Goal: Task Accomplishment & Management: Use online tool/utility

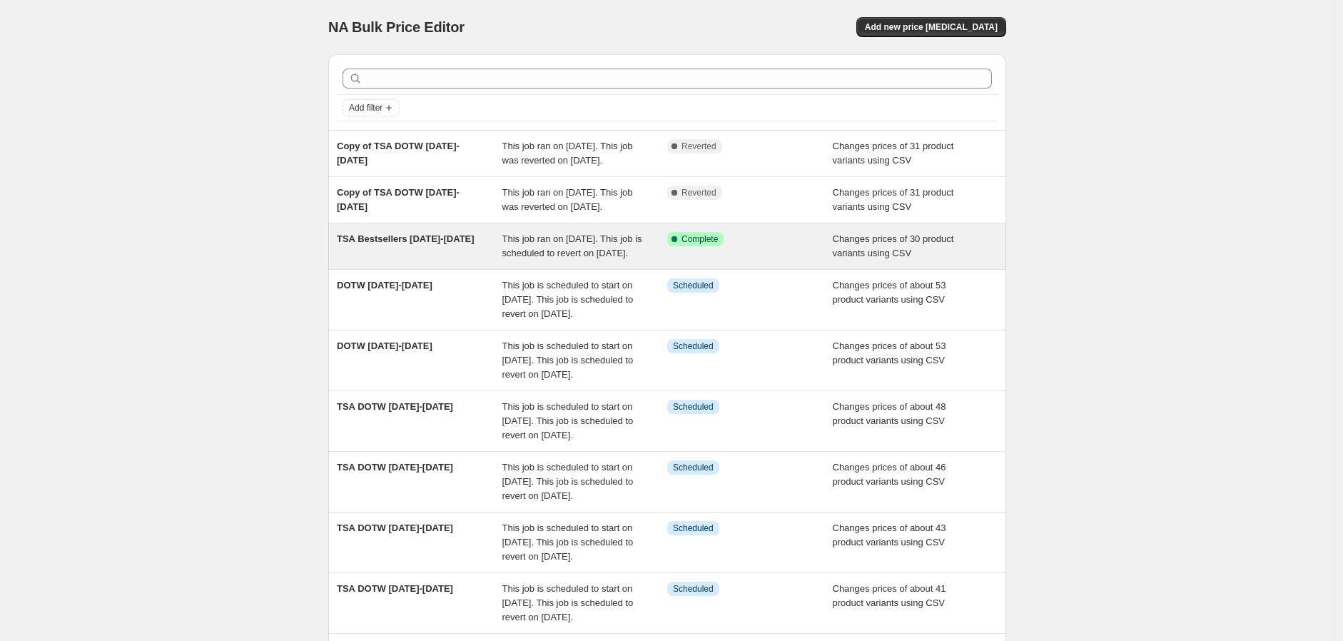
click at [472, 260] on div "TSA Bestsellers [DATE]-[DATE]" at bounding box center [420, 246] width 166 height 29
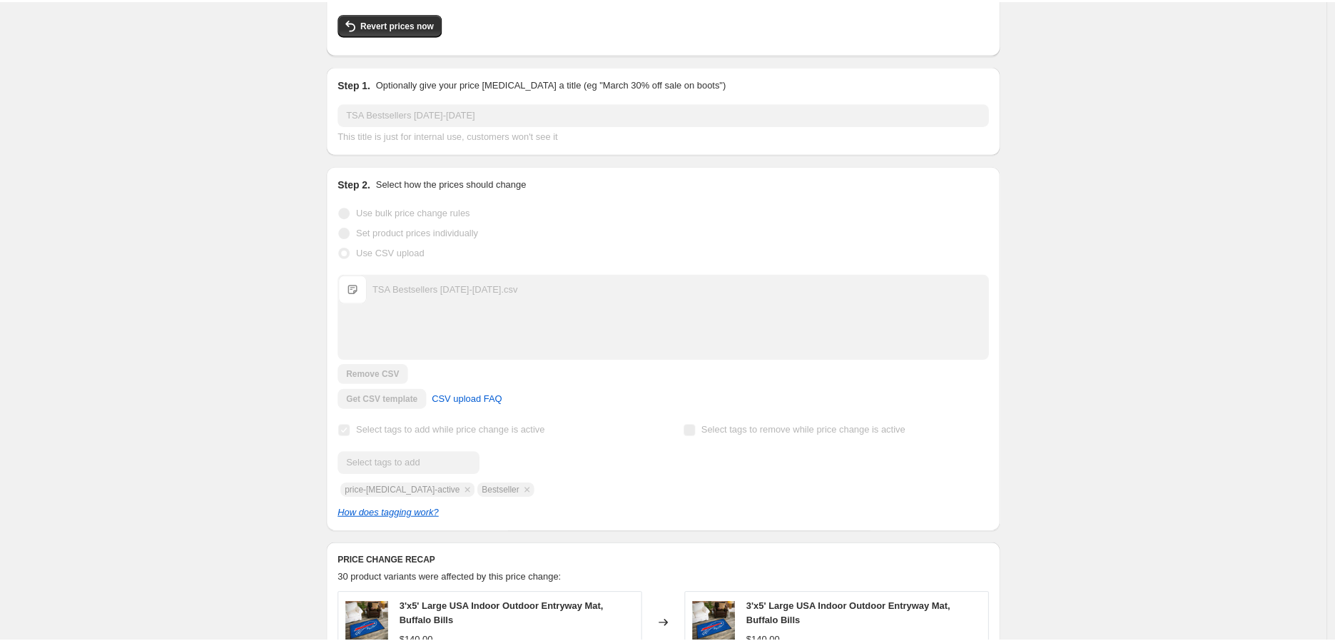
scroll to position [158, 0]
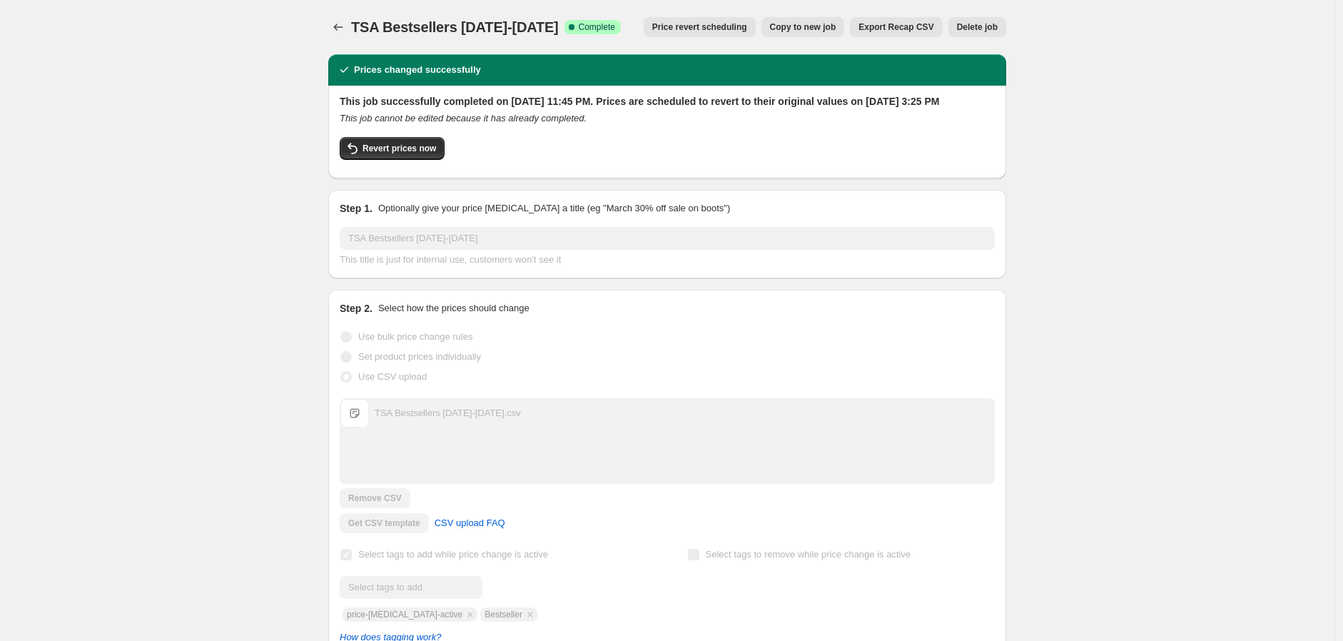
click at [894, 30] on span "Export Recap CSV" at bounding box center [895, 26] width 75 height 11
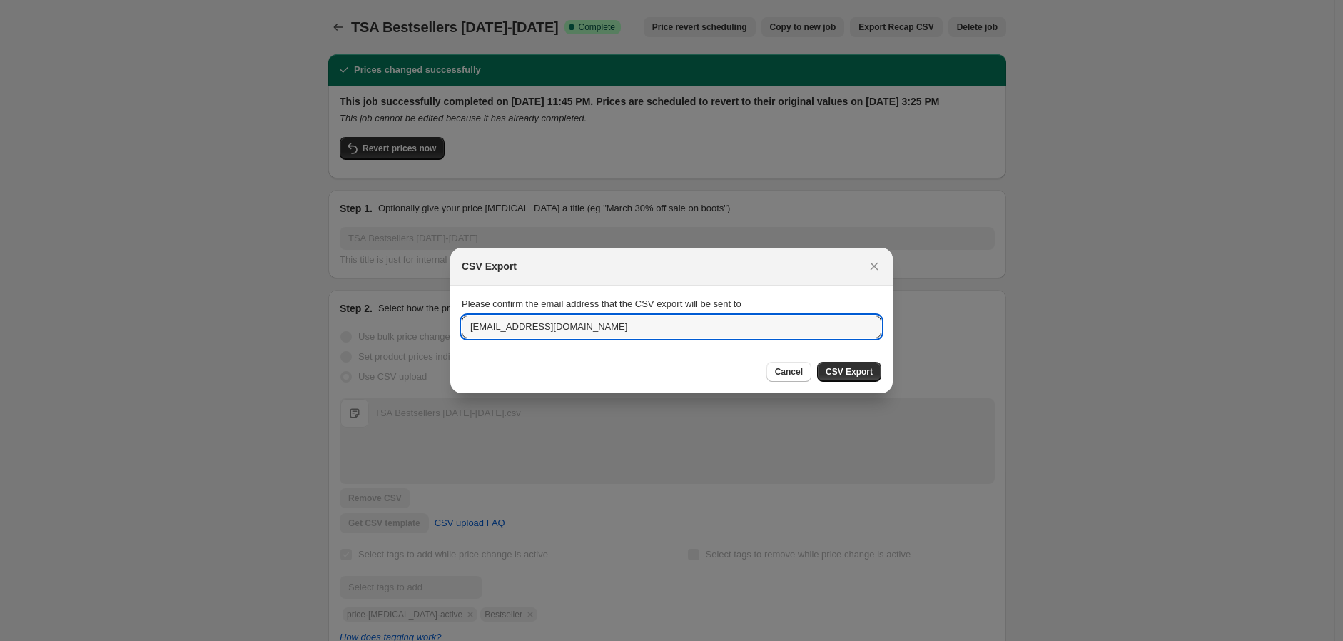
drag, startPoint x: 657, startPoint y: 328, endPoint x: 444, endPoint y: 333, distance: 213.4
type input "aidano@myevergreen.com"
click at [850, 372] on span "CSV Export" at bounding box center [849, 371] width 47 height 11
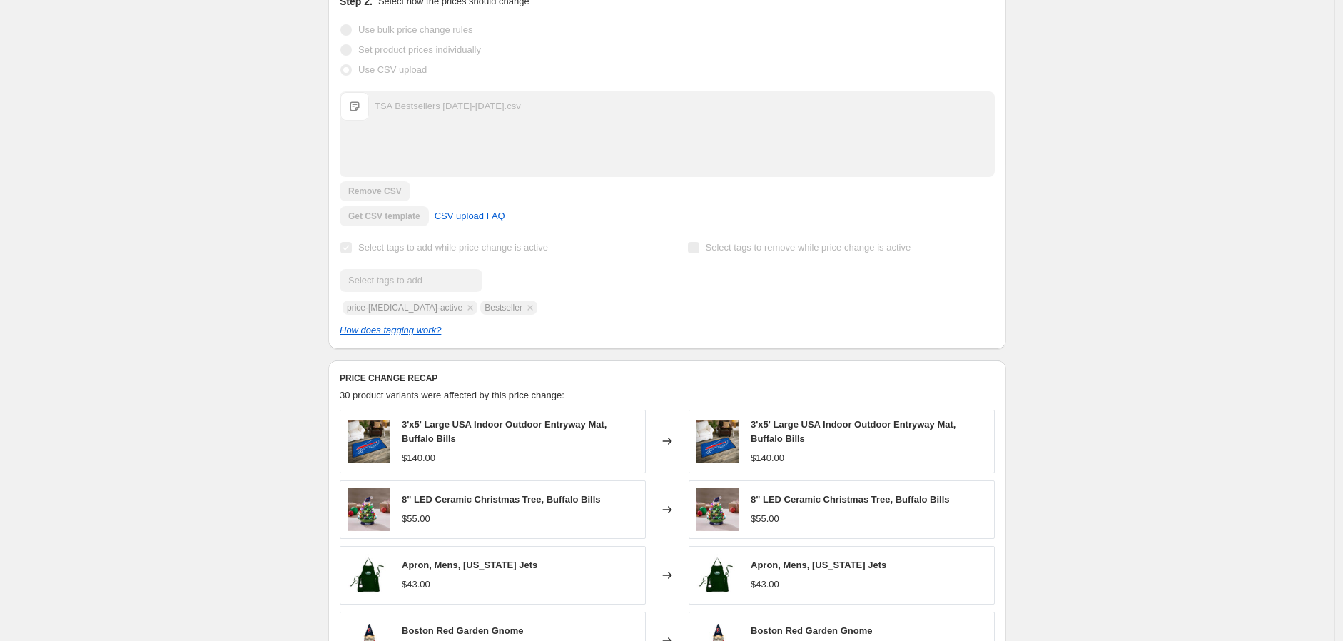
scroll to position [317, 0]
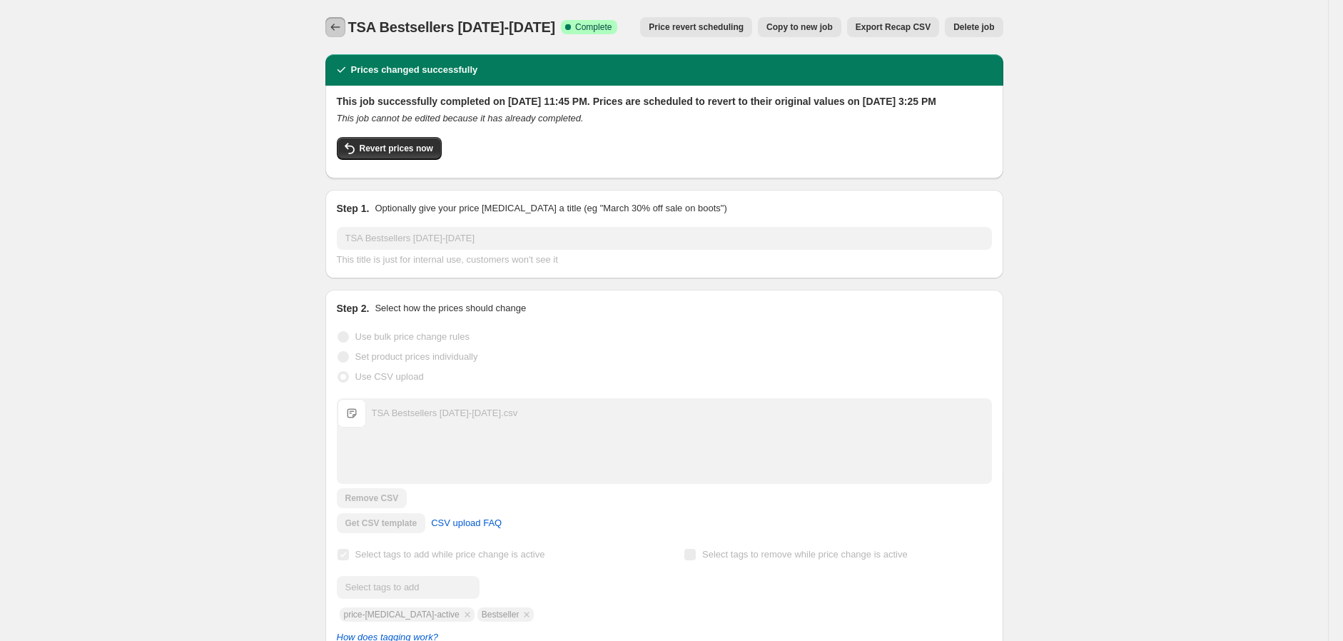
click at [338, 24] on icon "Price change jobs" at bounding box center [335, 27] width 14 height 14
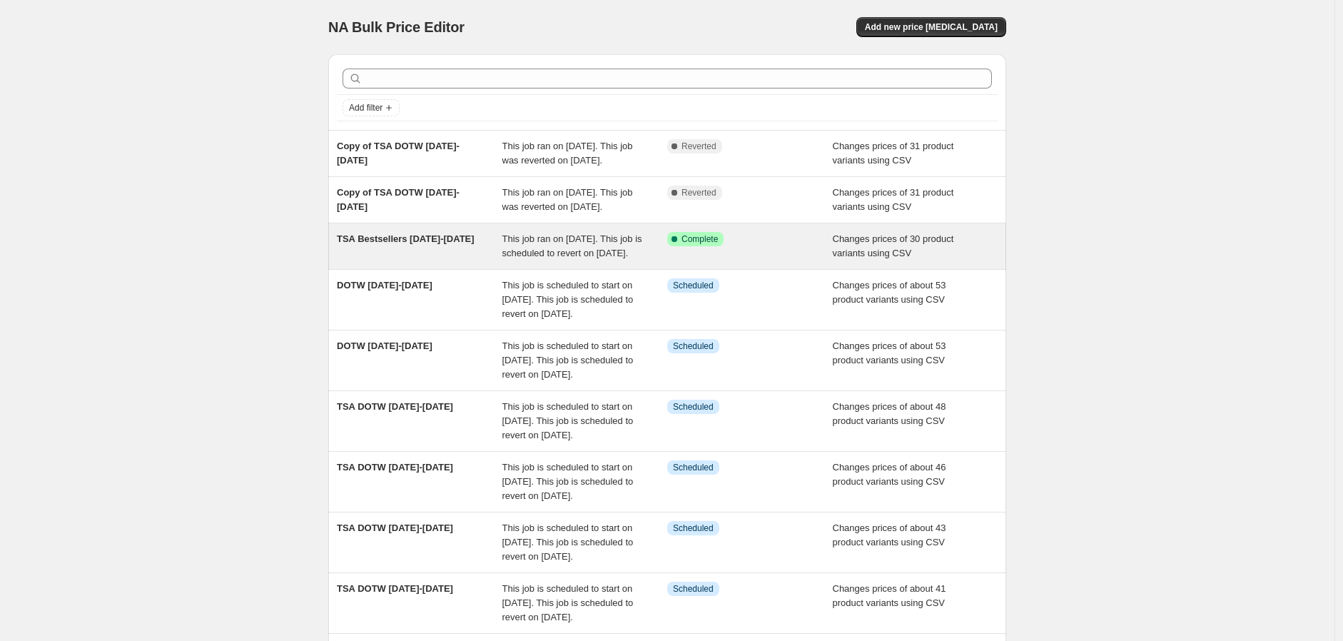
click at [552, 258] on span "This job ran on [DATE]. This job is scheduled to revert on [DATE]." at bounding box center [572, 245] width 140 height 25
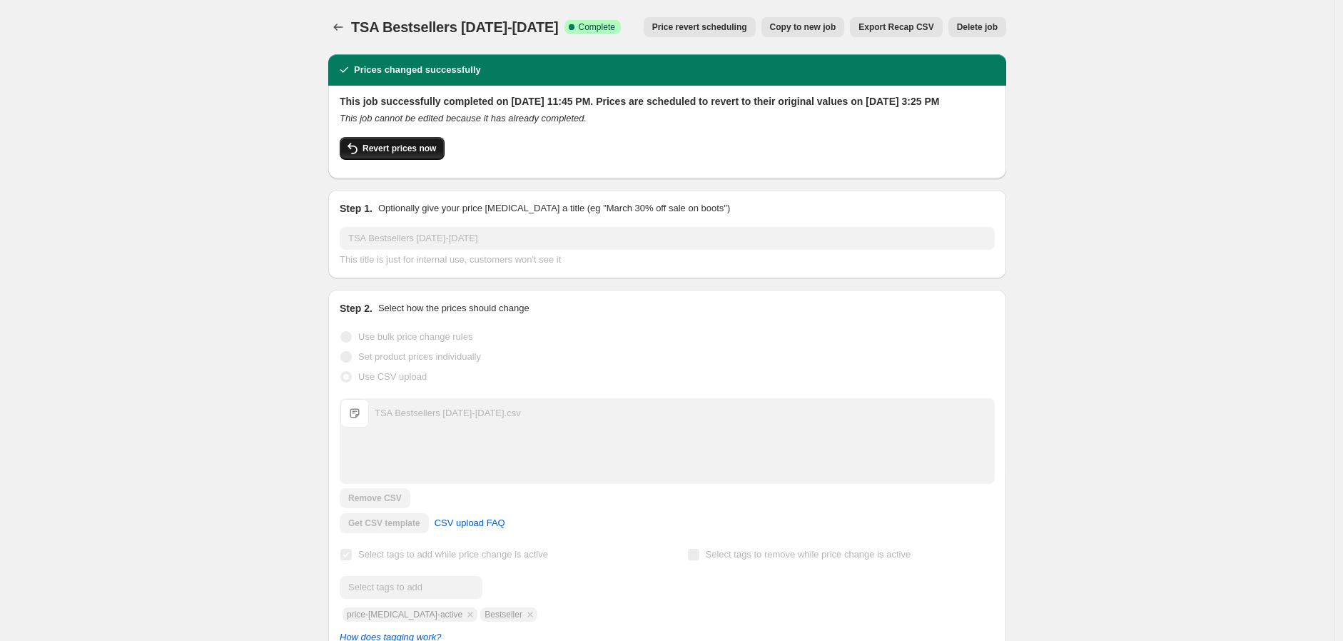
click at [425, 154] on span "Revert prices now" at bounding box center [398, 148] width 73 height 11
checkbox input "false"
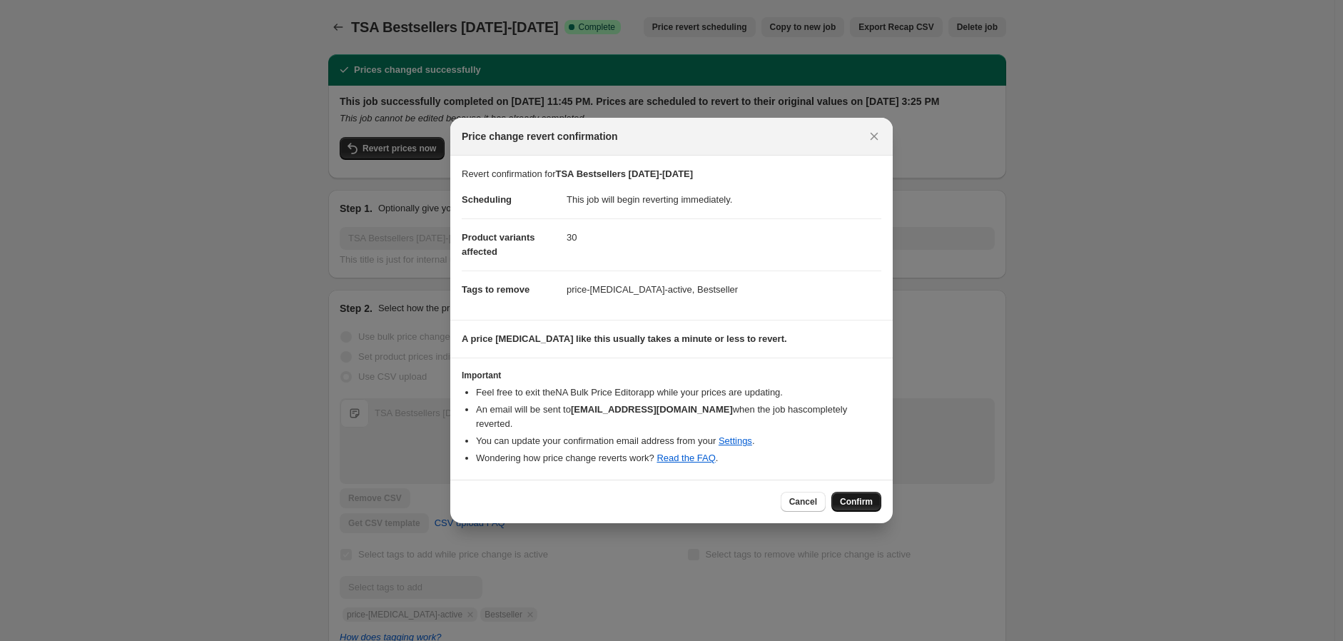
click at [862, 496] on span "Confirm" at bounding box center [856, 501] width 33 height 11
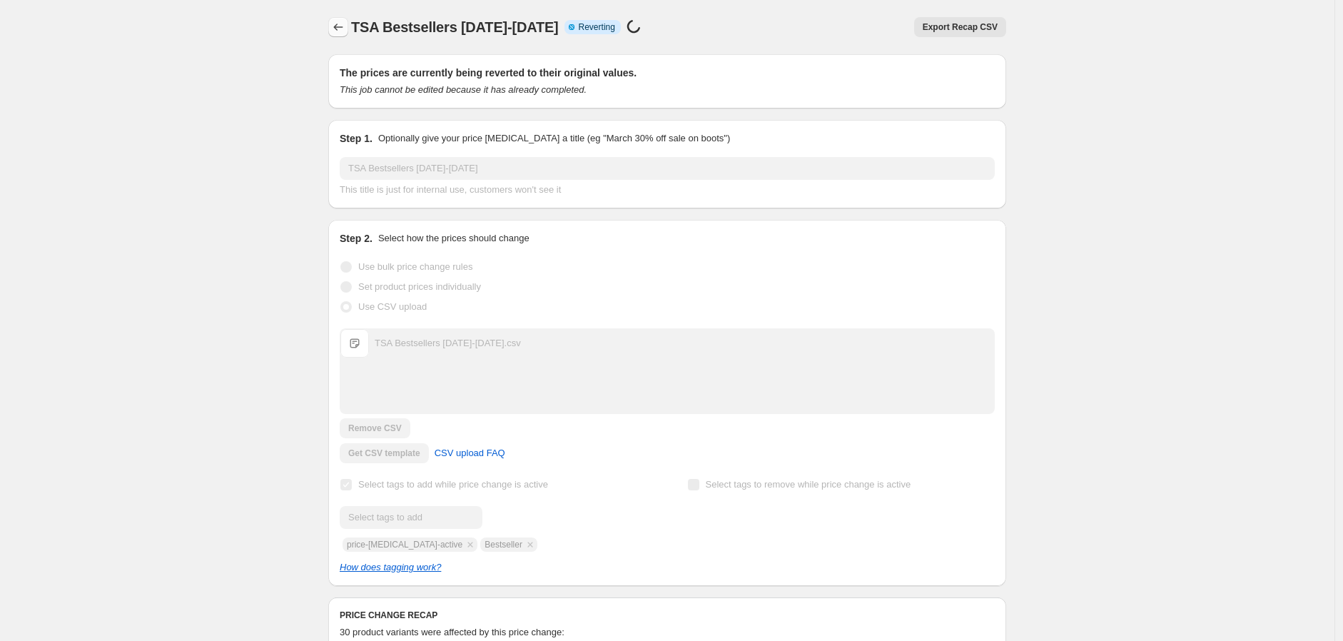
click at [343, 27] on icon "Price change jobs" at bounding box center [338, 27] width 14 height 14
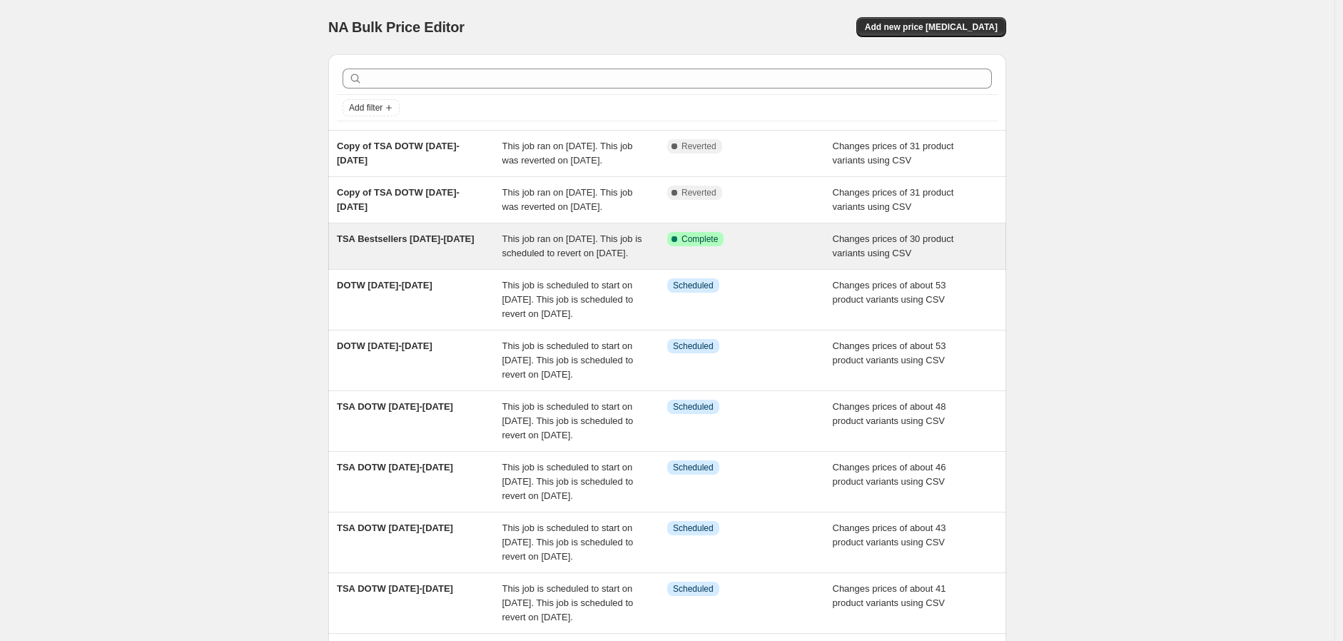
click at [656, 260] on div "This job ran on [DATE]. This job is scheduled to revert on [DATE]." at bounding box center [585, 246] width 166 height 29
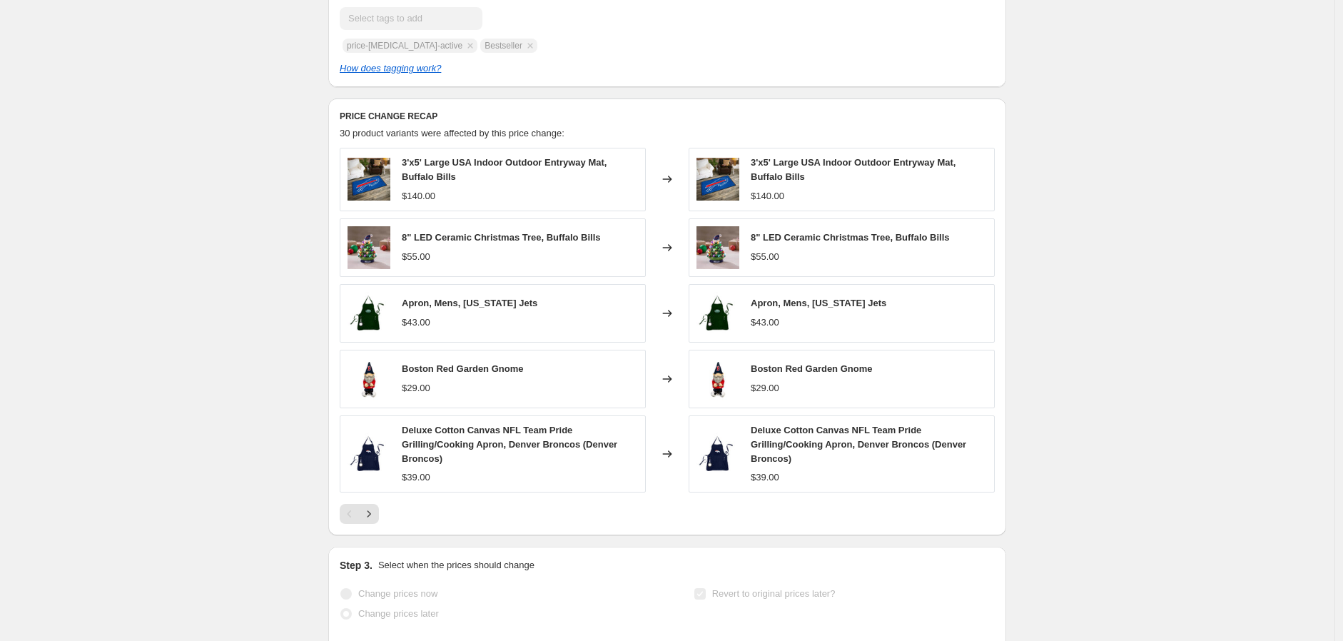
scroll to position [634, 0]
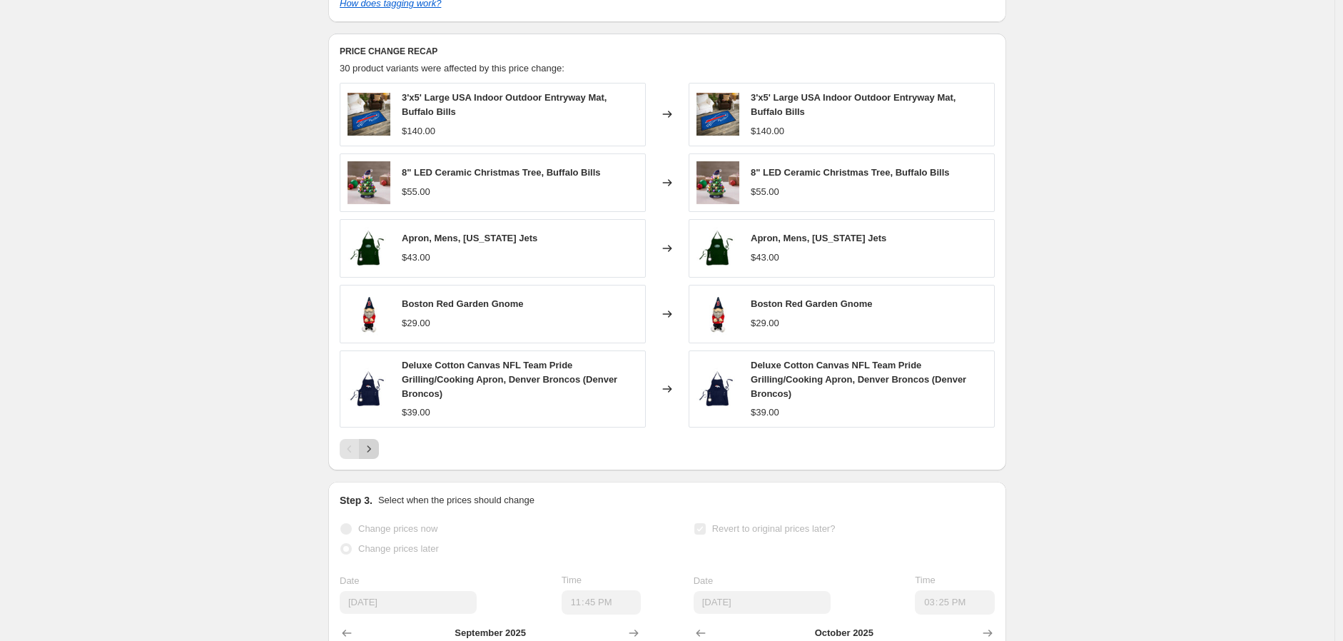
click at [376, 456] on icon "Next" at bounding box center [369, 449] width 14 height 14
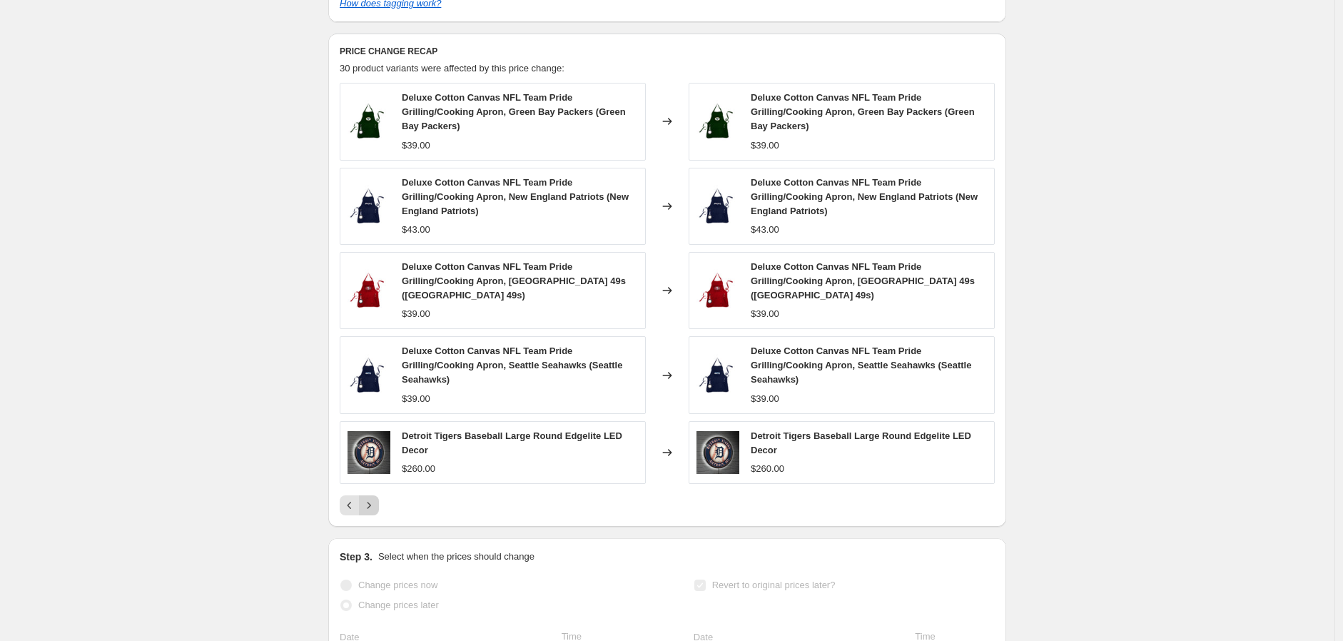
click at [375, 506] on icon "Next" at bounding box center [369, 505] width 14 height 14
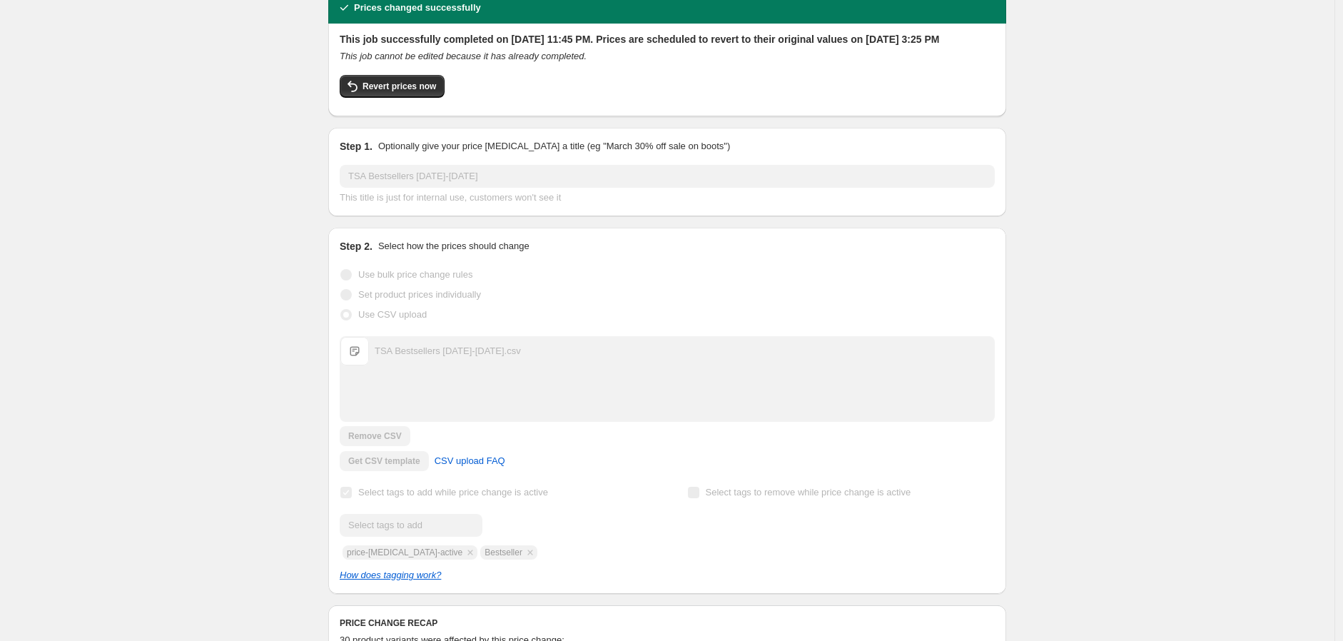
scroll to position [0, 0]
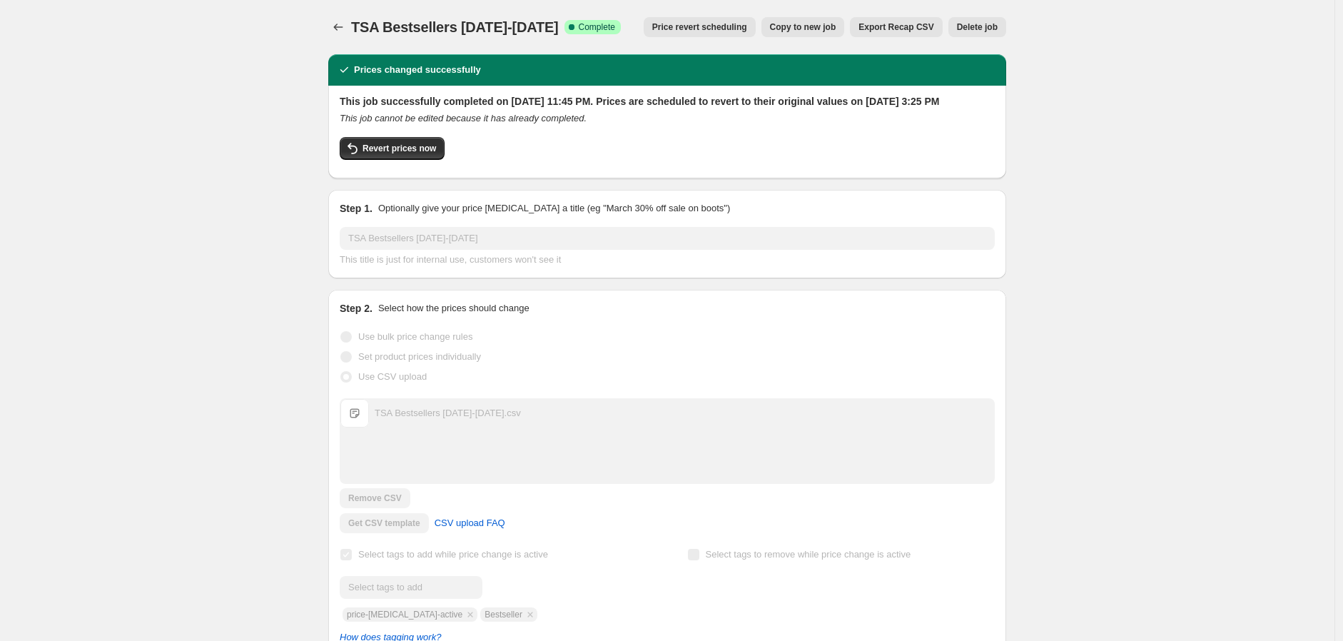
click at [817, 29] on span "Copy to new job" at bounding box center [803, 26] width 66 height 11
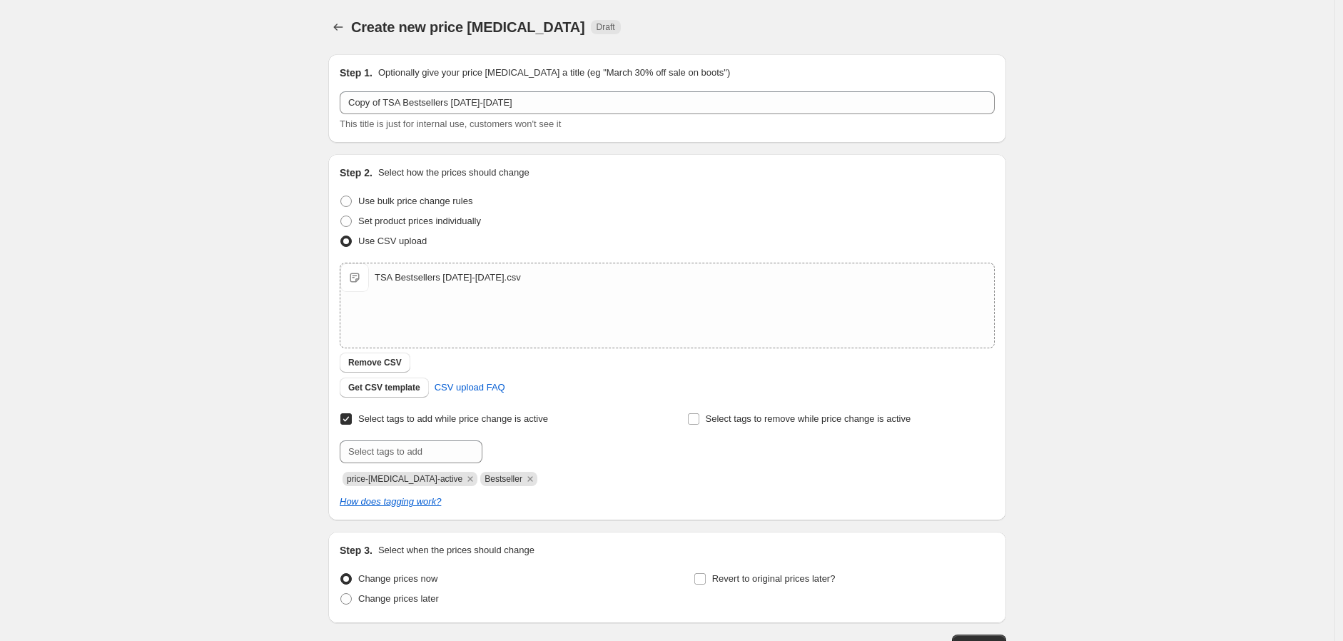
scroll to position [100, 0]
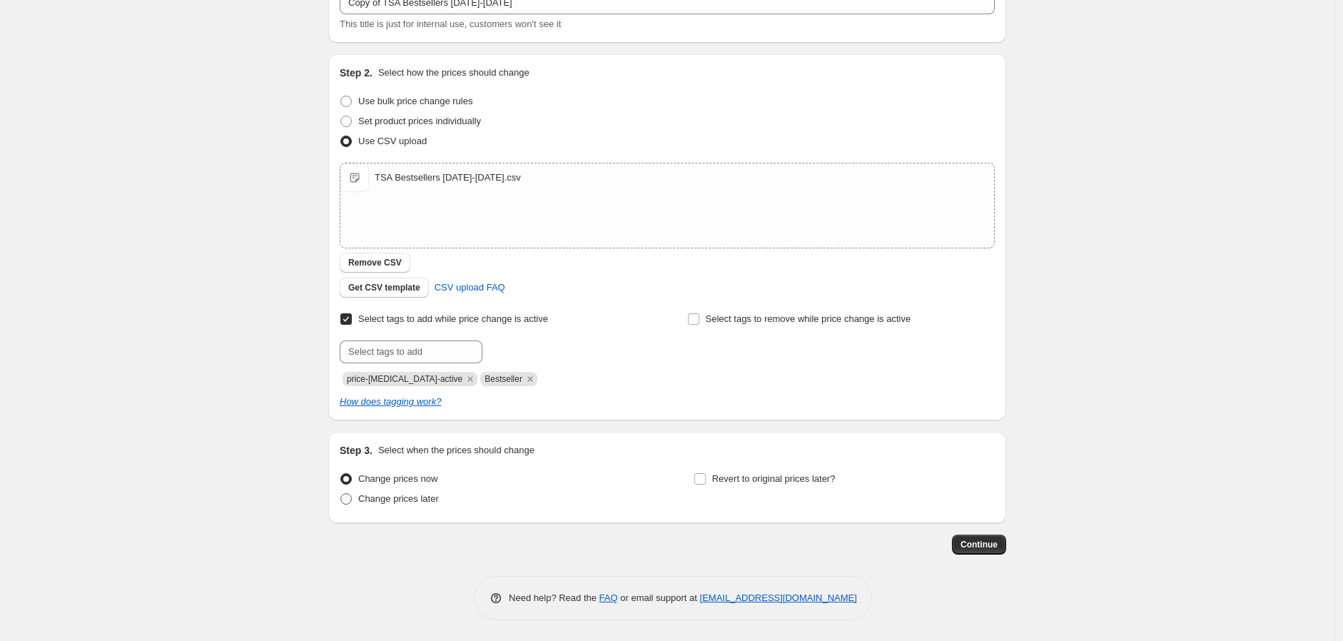
click at [383, 500] on span "Change prices later" at bounding box center [398, 498] width 81 height 11
click at [341, 494] on input "Change prices later" at bounding box center [340, 493] width 1 height 1
radio input "true"
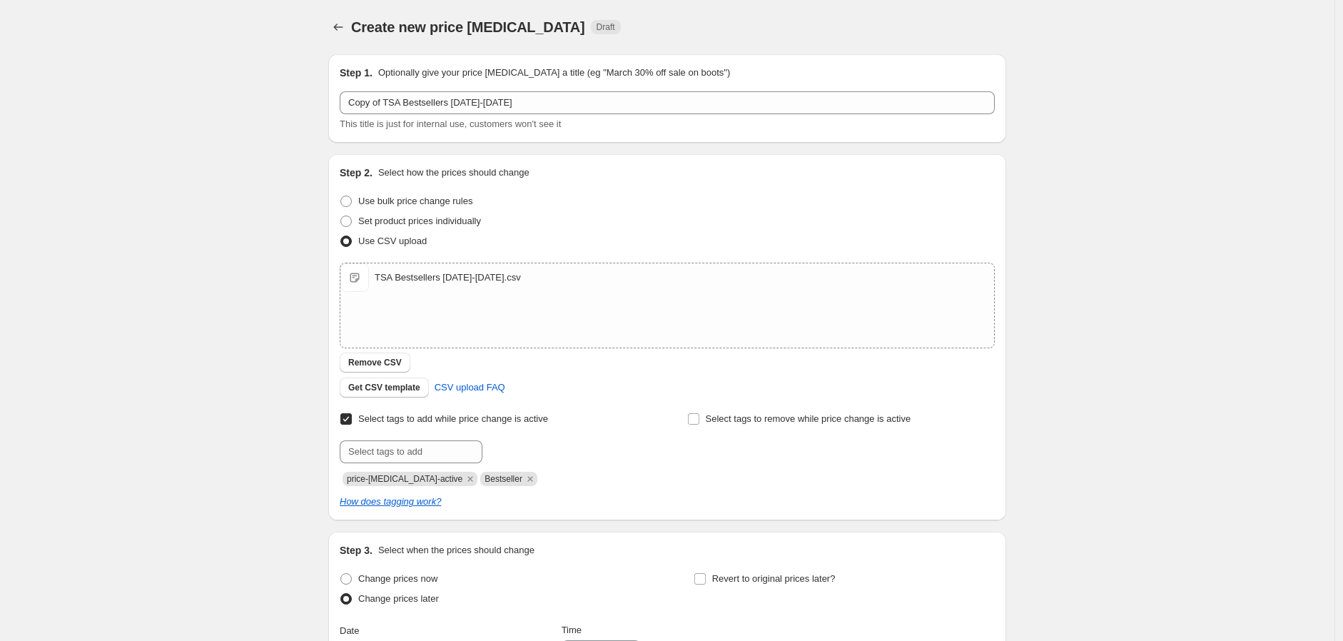
scroll to position [343, 0]
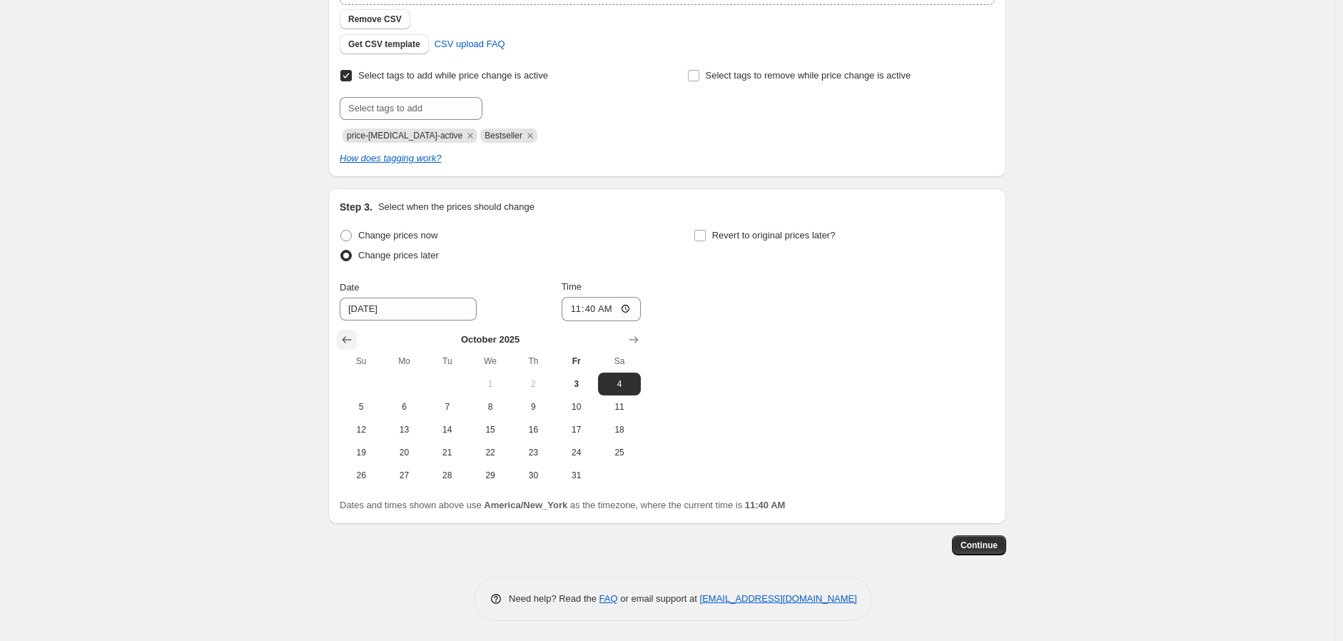
click at [348, 338] on icon "Show previous month, September 2025" at bounding box center [347, 339] width 9 height 7
click at [631, 335] on icon "Show next month, October 2025" at bounding box center [634, 340] width 14 height 14
click at [582, 382] on span "3" at bounding box center [576, 383] width 31 height 11
type input "10/3/2025"
click at [589, 310] on input "11:40" at bounding box center [602, 309] width 80 height 24
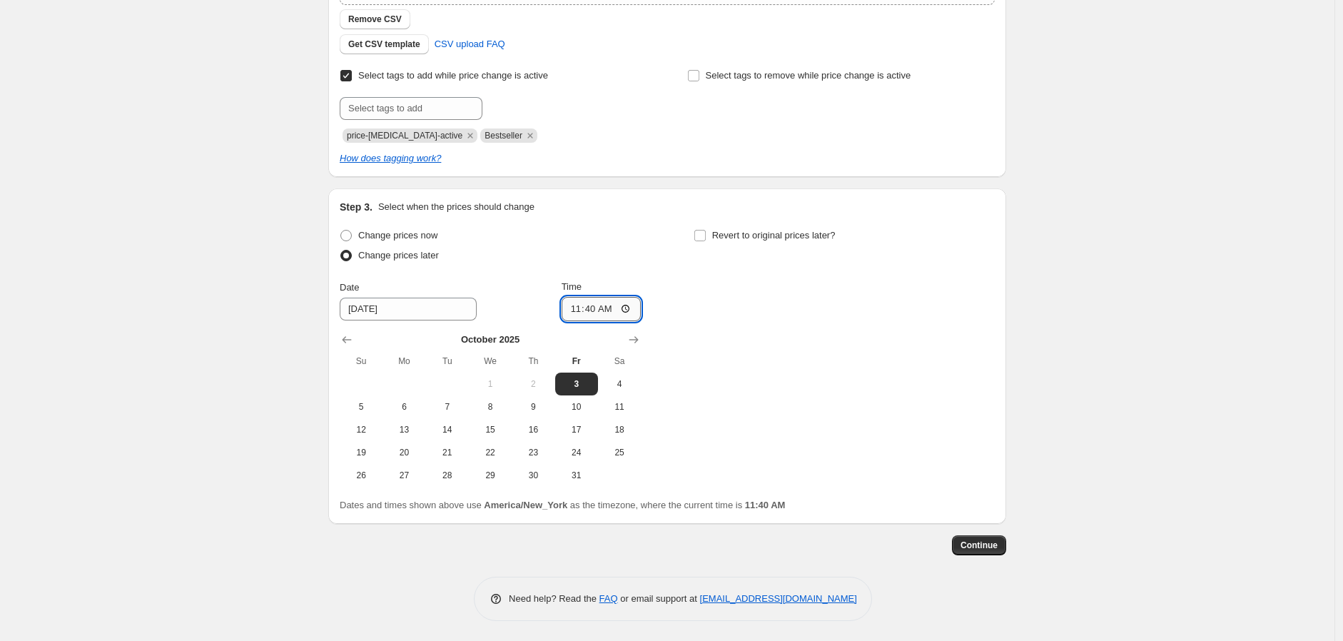
click at [577, 310] on input "11:40" at bounding box center [602, 309] width 80 height 24
click at [607, 308] on input "00:00" at bounding box center [602, 309] width 80 height 24
type input "12:00"
click at [774, 355] on div "Change prices now Change prices later Date 10/3/2025 Time 12:00 October 2025 Su…" at bounding box center [667, 355] width 655 height 261
click at [701, 237] on input "Revert to original prices later?" at bounding box center [699, 235] width 11 height 11
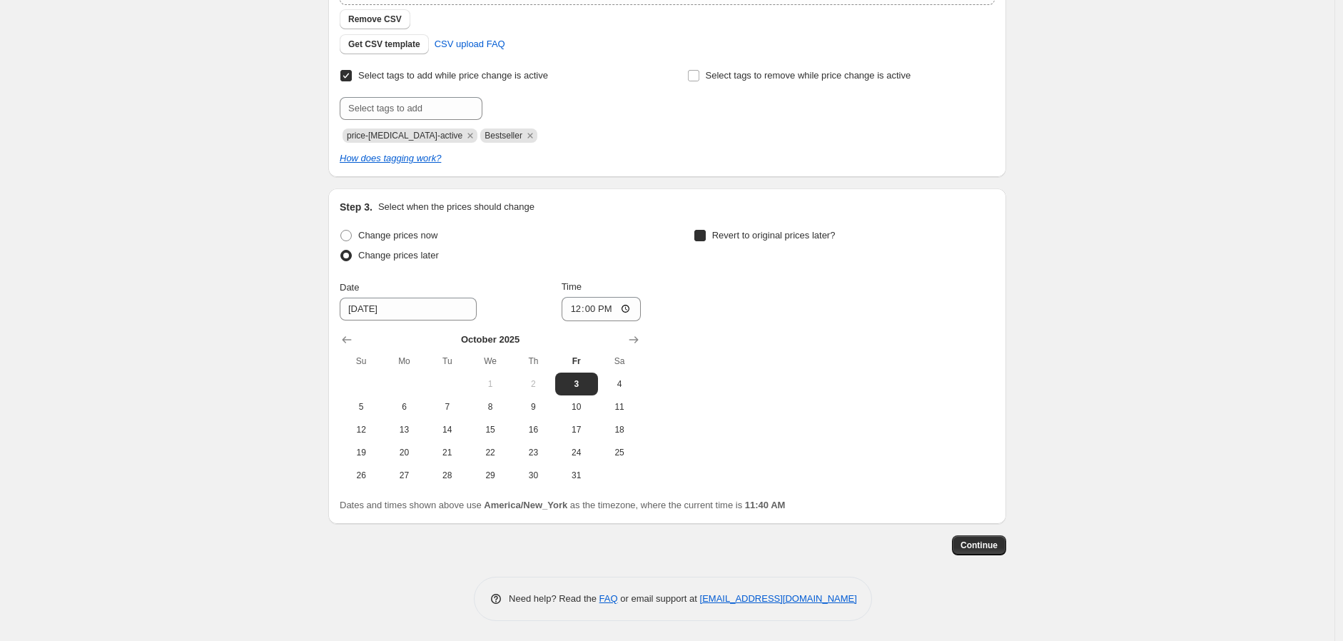
checkbox input "true"
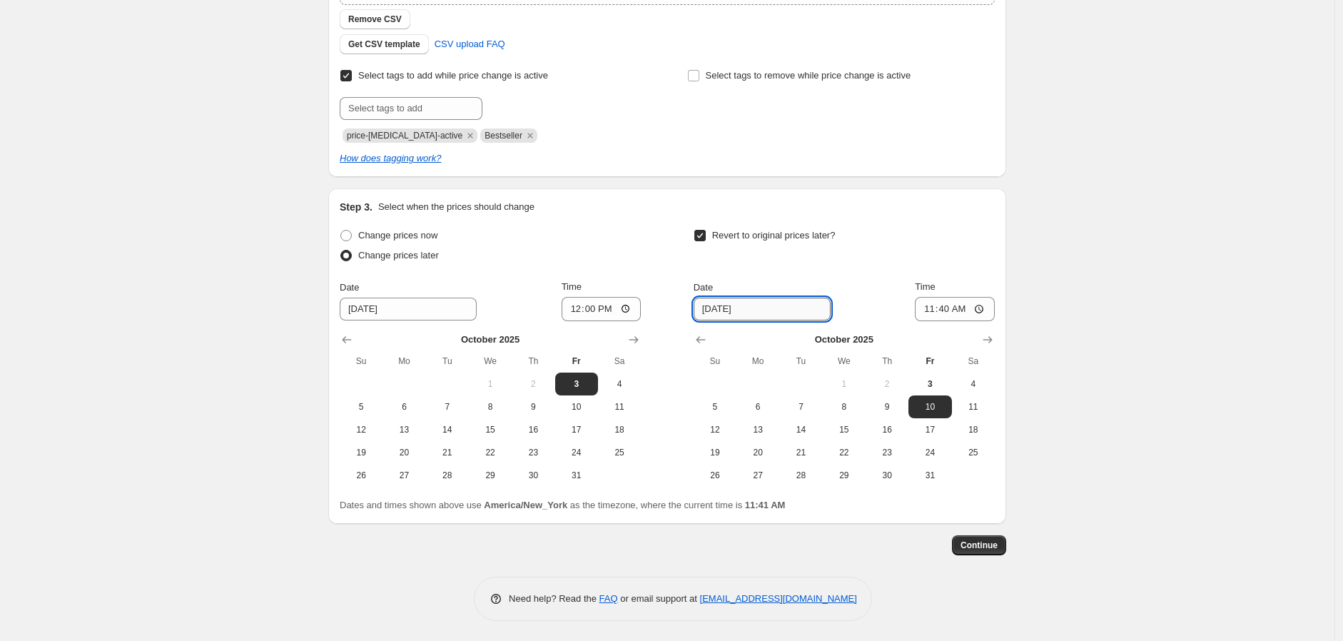
click at [757, 308] on input "10/10/2025" at bounding box center [762, 309] width 137 height 23
click at [764, 472] on span "27" at bounding box center [757, 475] width 31 height 11
type input "10/27/2025"
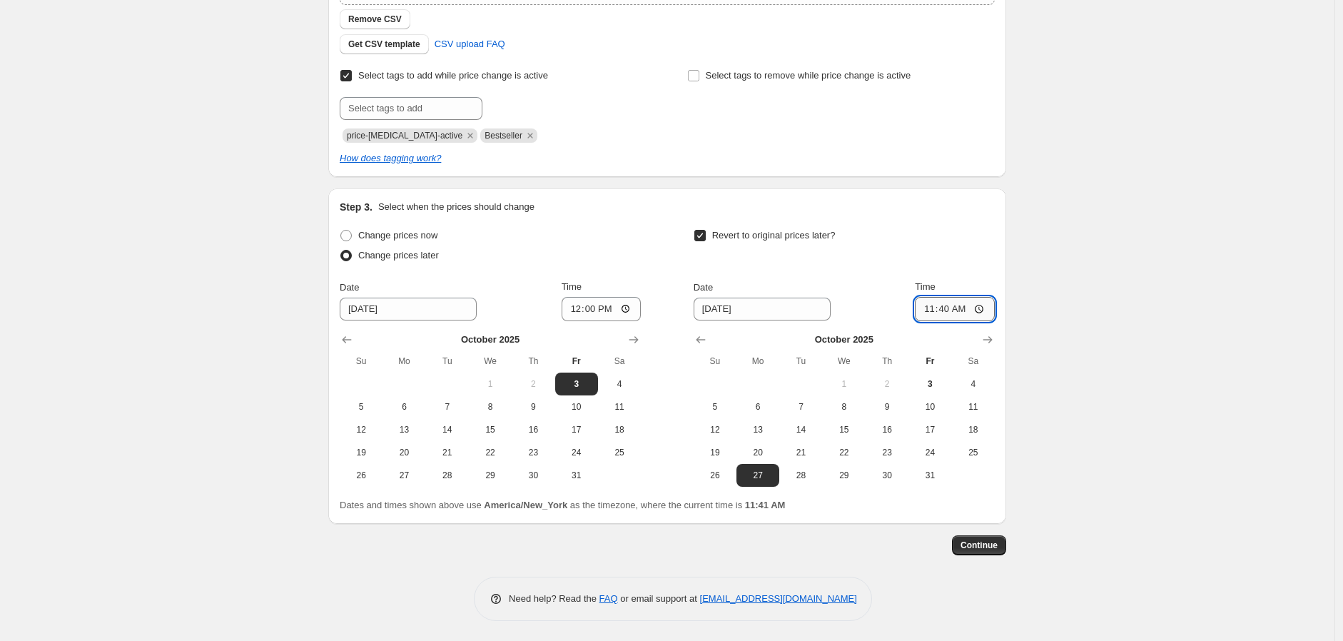
click at [949, 311] on input "11:40" at bounding box center [955, 309] width 80 height 24
click at [933, 307] on input "11:40" at bounding box center [955, 309] width 80 height 24
type input "15:25"
click at [1094, 355] on div "Create new price change job. This page is ready Create new price change job Dra…" at bounding box center [667, 149] width 1334 height 985
click at [985, 546] on span "Continue" at bounding box center [978, 544] width 37 height 11
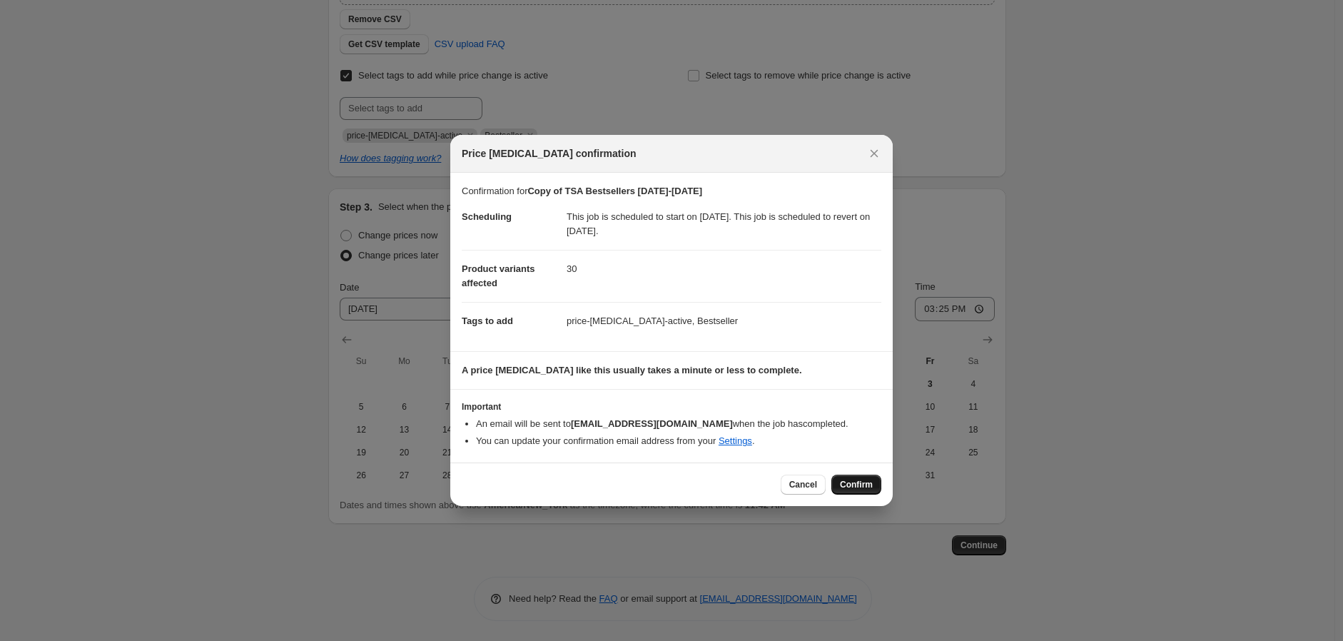
click at [871, 489] on span "Confirm" at bounding box center [856, 484] width 33 height 11
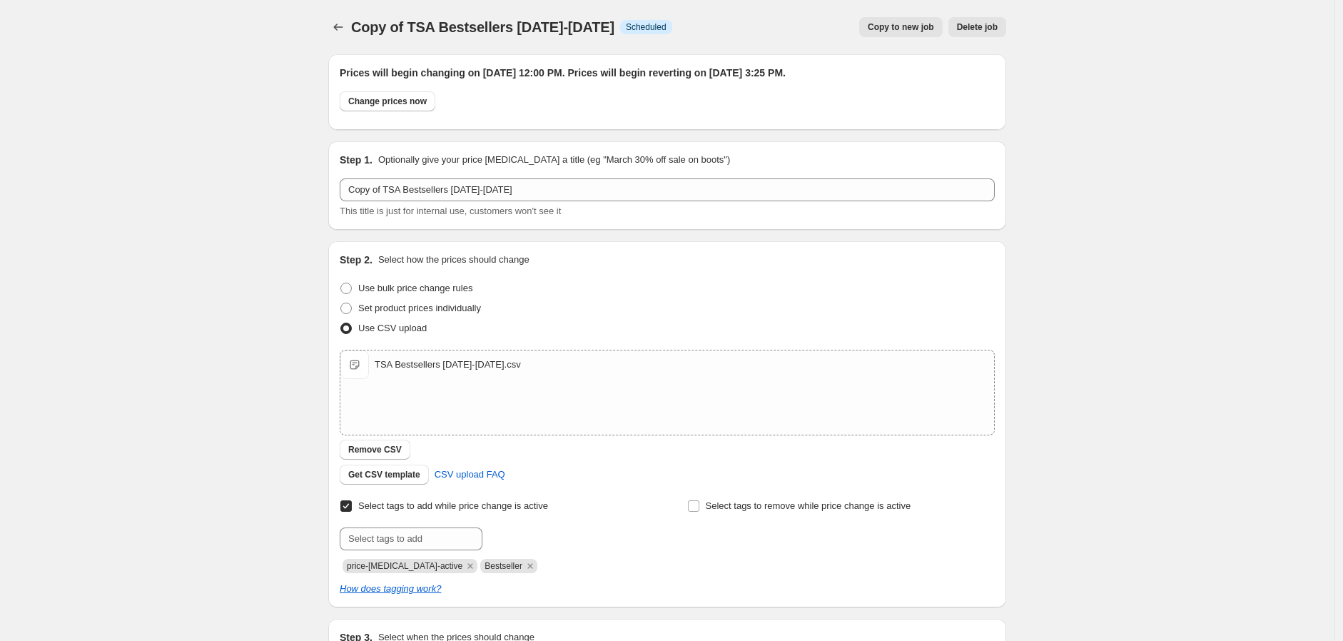
click at [1197, 425] on div "Copy of TSA Bestsellers 9.27.25-10.26.25. This page is ready Copy of TSA Bestse…" at bounding box center [667, 536] width 1334 height 1072
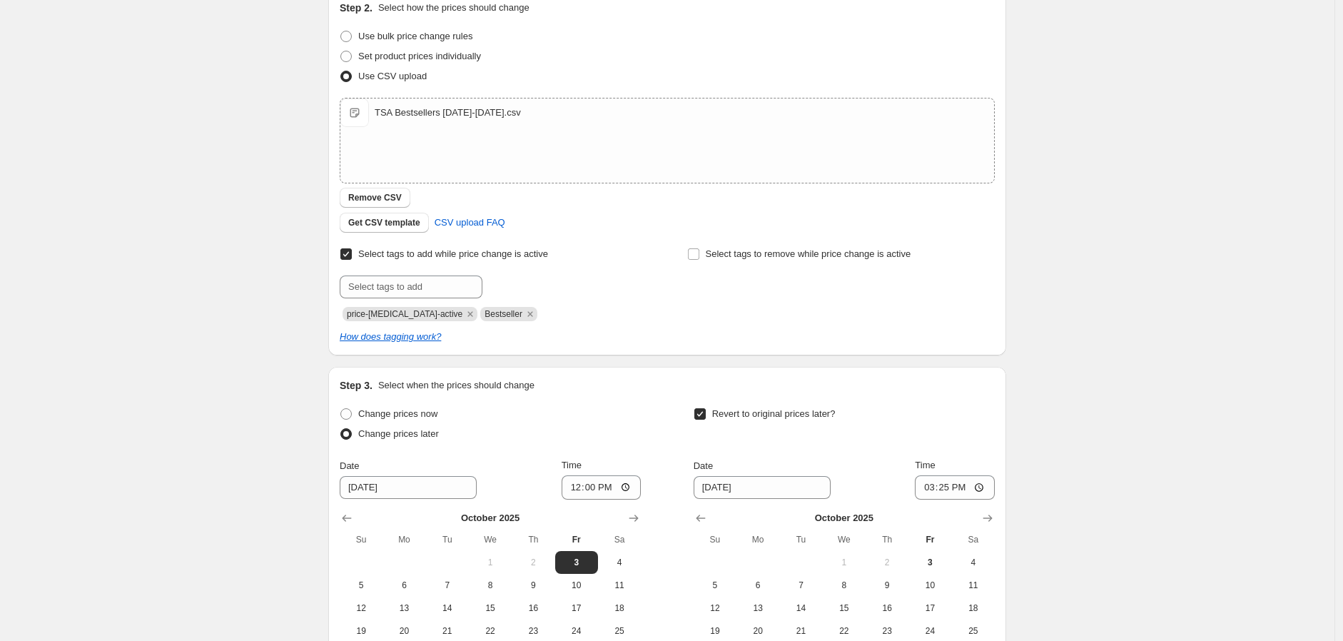
scroll to position [317, 0]
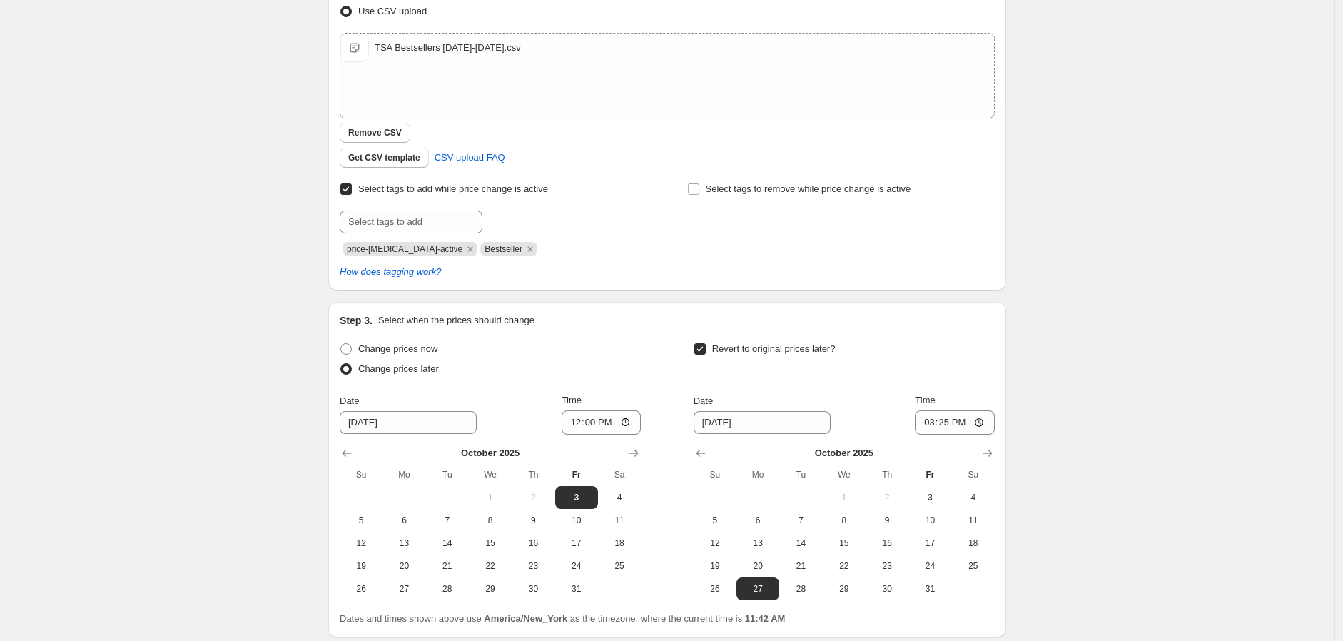
click at [1101, 295] on div "Copy of TSA Bestsellers 9.27.25-10.26.25. This page is ready Copy of TSA Bestse…" at bounding box center [667, 219] width 1334 height 1072
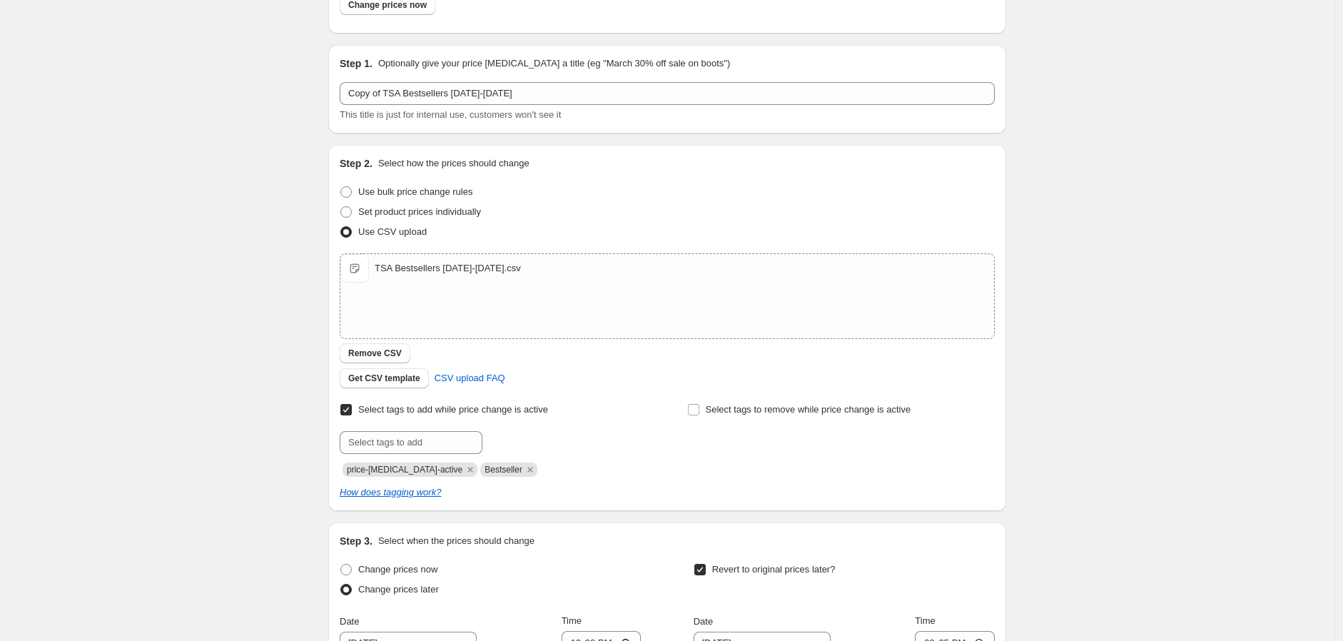
scroll to position [0, 0]
